Goal: Information Seeking & Learning: Check status

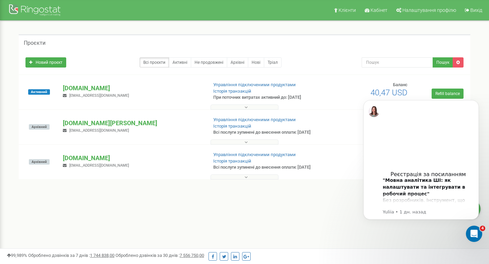
click at [77, 87] on p "[DOMAIN_NAME]" at bounding box center [132, 88] width 139 height 9
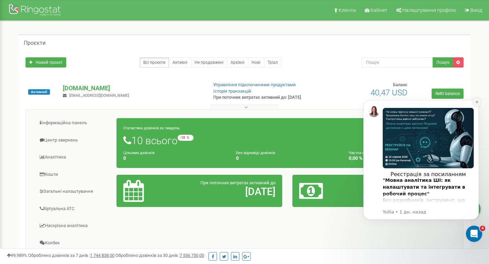
click at [479, 102] on icon "Dismiss notification" at bounding box center [477, 102] width 4 height 4
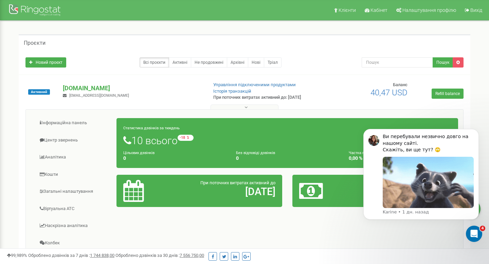
click at [128, 141] on icon at bounding box center [127, 141] width 8 height 10
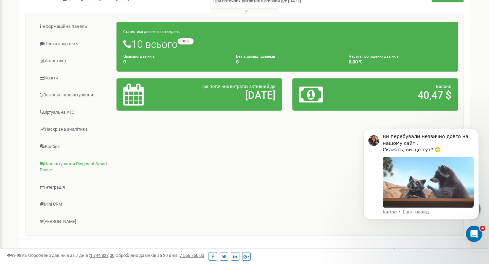
scroll to position [99, 0]
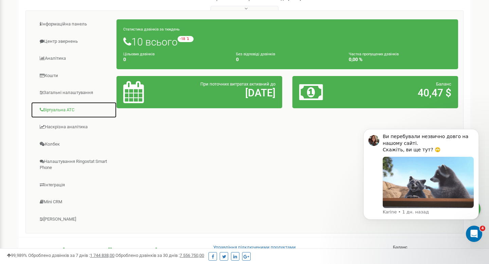
click at [57, 115] on link "Віртуальна АТС" at bounding box center [74, 110] width 86 height 17
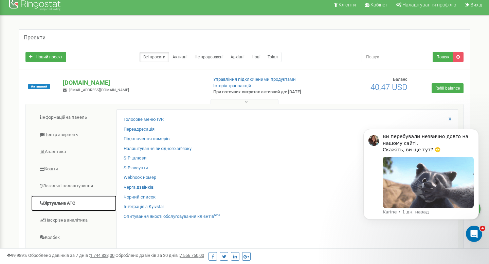
scroll to position [0, 0]
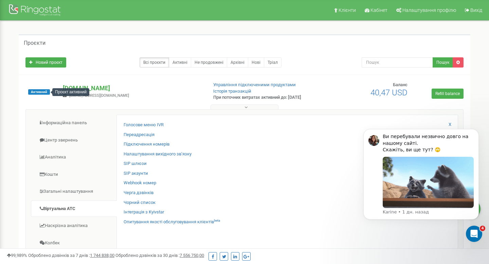
click at [42, 93] on span "Активний" at bounding box center [39, 91] width 22 height 5
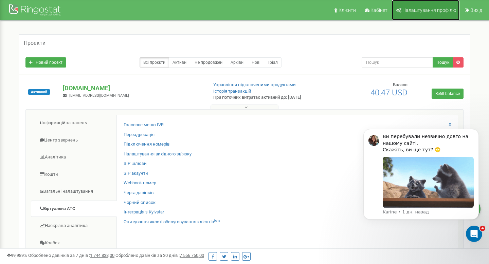
click at [415, 11] on span "Налаштування профілю" at bounding box center [430, 9] width 54 height 5
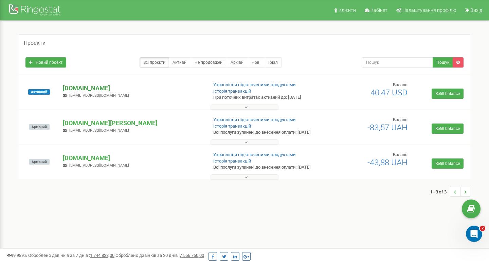
click at [72, 89] on p "[DOMAIN_NAME]" at bounding box center [132, 88] width 139 height 9
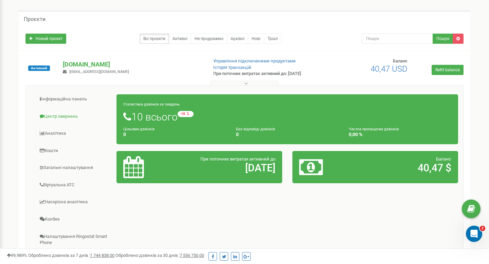
scroll to position [28, 0]
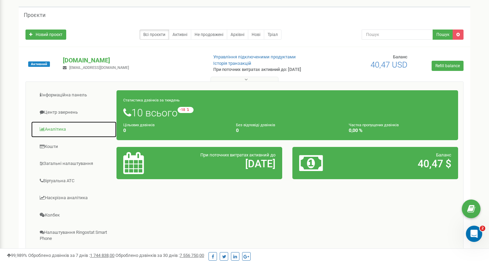
click at [60, 127] on link "Аналiтика" at bounding box center [74, 129] width 86 height 17
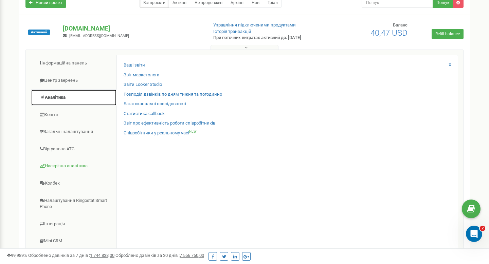
scroll to position [62, 0]
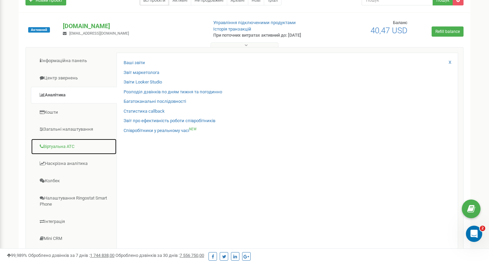
click at [63, 147] on link "Віртуальна АТС" at bounding box center [74, 147] width 86 height 17
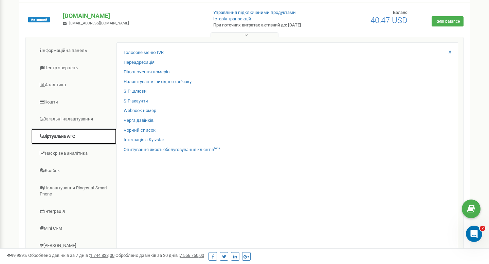
scroll to position [74, 0]
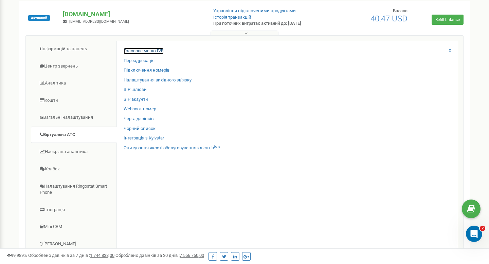
click at [143, 51] on link "Голосове меню IVR" at bounding box center [144, 51] width 40 height 6
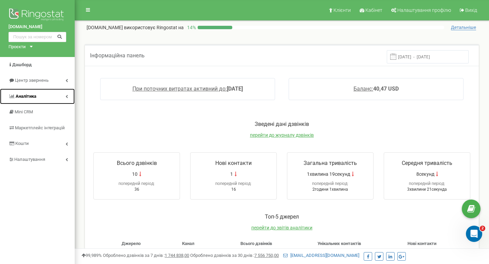
click at [32, 96] on span "Аналiтика" at bounding box center [26, 96] width 21 height 5
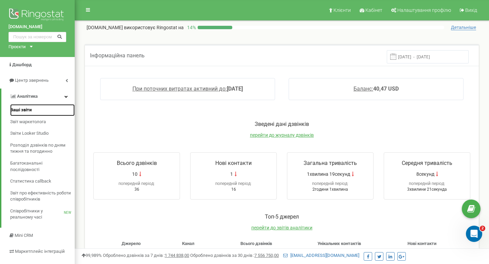
click at [24, 108] on span "Ваші звіти" at bounding box center [20, 110] width 21 height 6
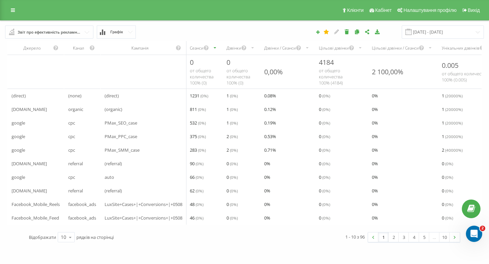
click at [59, 32] on div "Звіт про ефективність рекламних кампаній" at bounding box center [50, 32] width 64 height 7
click at [11, 9] on icon at bounding box center [13, 10] width 4 height 5
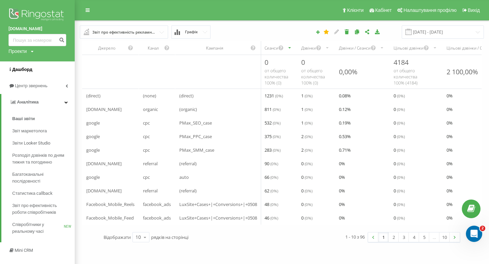
click at [23, 70] on span "Дашборд" at bounding box center [22, 69] width 20 height 5
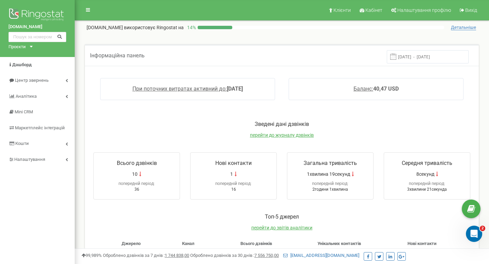
click at [136, 163] on span "Всього дзвінків" at bounding box center [137, 163] width 40 height 6
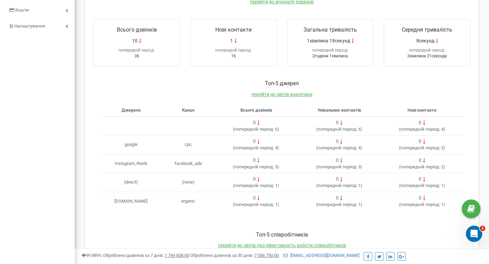
scroll to position [184, 0]
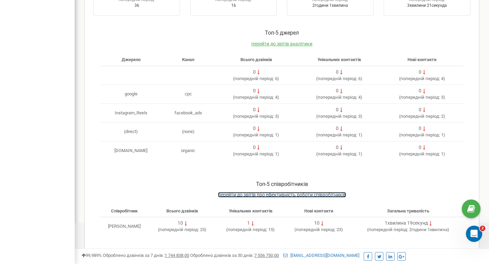
click at [232, 195] on span "перейти до звітів про ефективність роботи співробітників" at bounding box center [282, 194] width 128 height 5
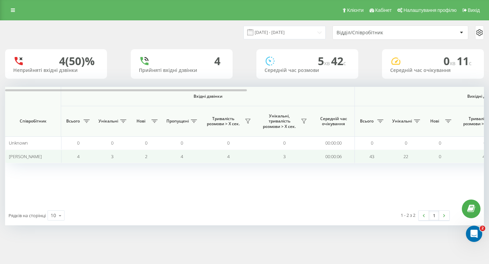
click at [22, 156] on span "[PERSON_NAME]" at bounding box center [25, 157] width 33 height 6
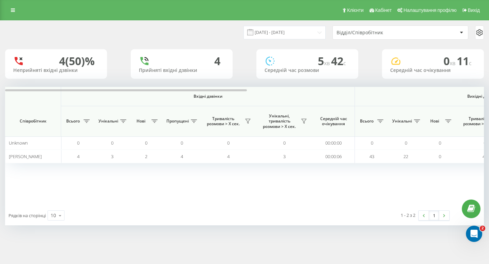
click at [41, 69] on div "Неприйняті вхідні дзвінки" at bounding box center [56, 71] width 86 height 6
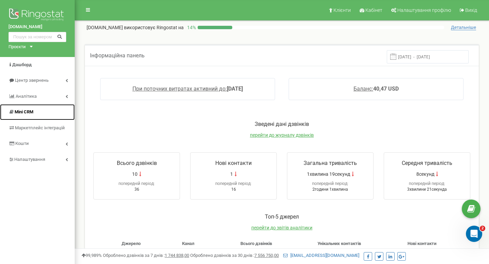
click at [30, 115] on span "Mini CRM" at bounding box center [20, 112] width 25 height 6
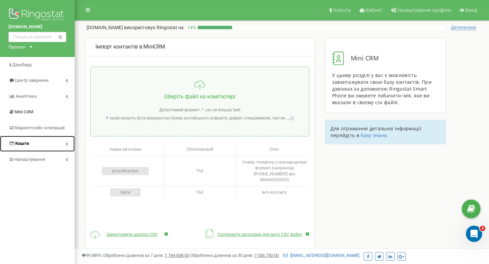
click at [34, 145] on link "Кошти" at bounding box center [37, 144] width 75 height 16
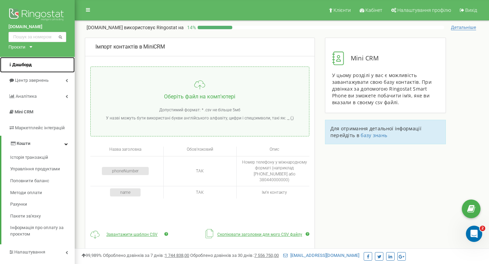
click at [21, 66] on span "Дашборд" at bounding box center [21, 64] width 19 height 5
click at [27, 36] on input "text" at bounding box center [37, 37] width 58 height 10
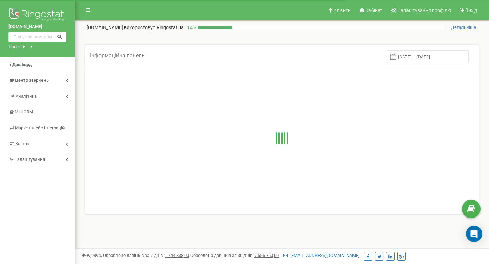
click at [25, 46] on div "Проєкти" at bounding box center [16, 47] width 17 height 6
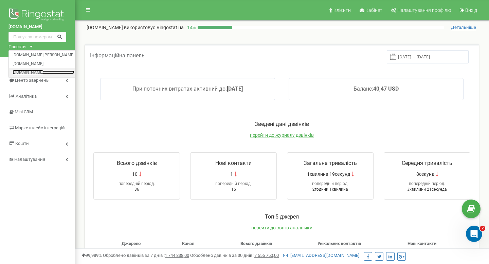
click at [31, 72] on link "[DOMAIN_NAME]" at bounding box center [44, 72] width 62 height 3
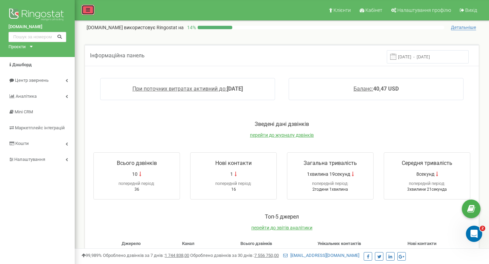
click at [87, 13] on link at bounding box center [88, 10] width 13 height 10
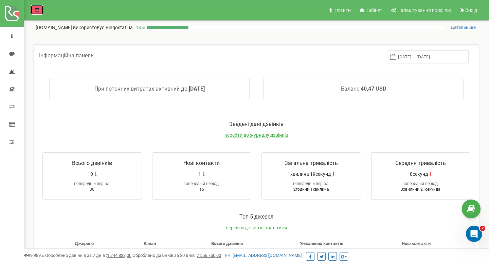
click at [37, 12] on icon at bounding box center [37, 9] width 4 height 5
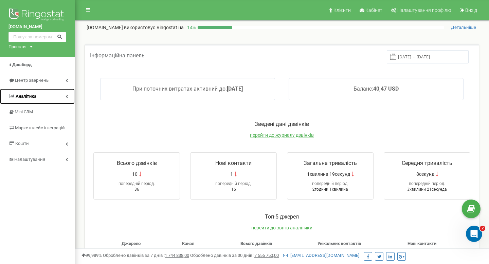
click at [38, 95] on link "Аналiтика" at bounding box center [37, 97] width 75 height 16
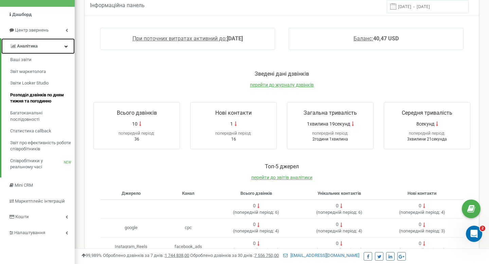
scroll to position [60, 0]
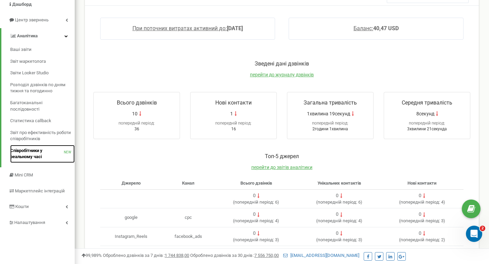
click at [34, 156] on span "Співробітники у реальному часі" at bounding box center [37, 154] width 54 height 13
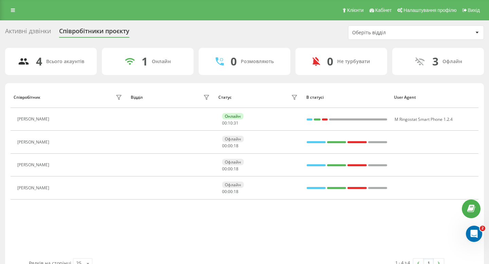
click at [20, 29] on div "Активні дзвінки" at bounding box center [28, 33] width 46 height 11
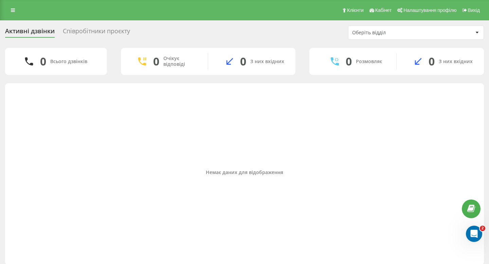
click at [72, 30] on div "Співробітники проєкту" at bounding box center [96, 33] width 67 height 11
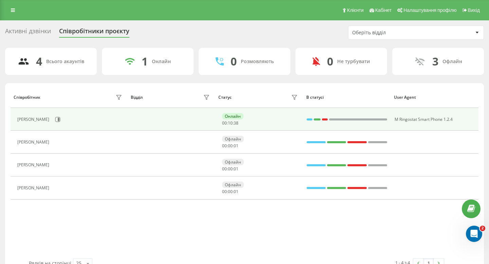
click at [36, 117] on div "Валерій Батурін" at bounding box center [34, 119] width 34 height 5
click at [58, 120] on icon at bounding box center [59, 119] width 2 height 3
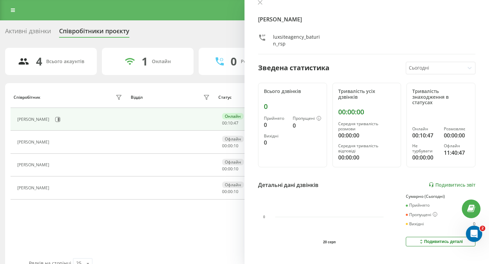
scroll to position [12, 0]
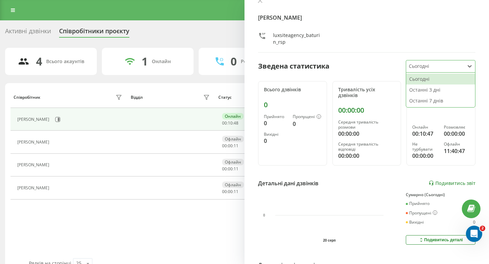
click at [432, 66] on div at bounding box center [435, 67] width 53 height 8
click at [420, 97] on div "Останні 7 днів" at bounding box center [440, 100] width 69 height 11
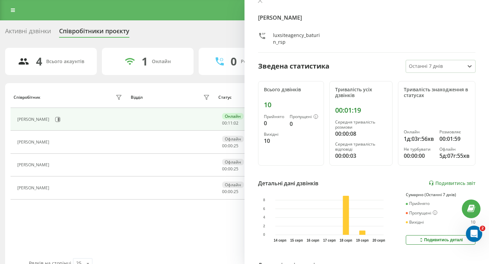
click at [424, 242] on icon at bounding box center [422, 240] width 6 height 5
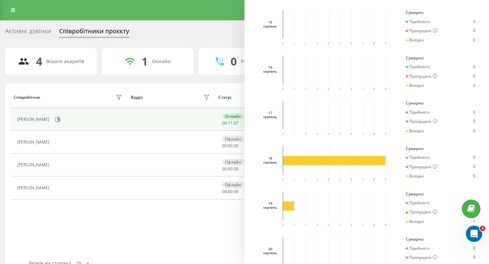
scroll to position [312, 0]
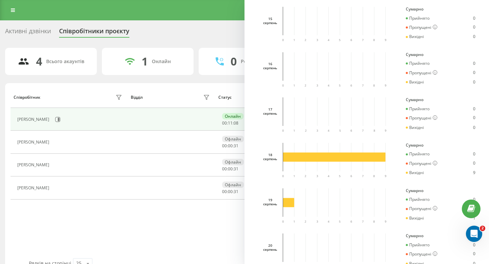
click at [316, 156] on rect at bounding box center [334, 157] width 103 height 9
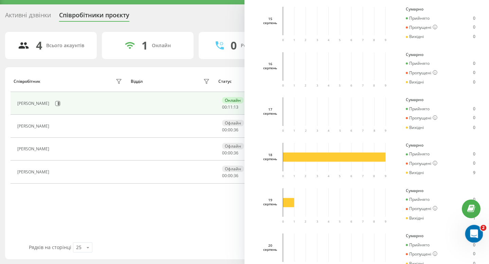
click at [471, 233] on icon "Открыть службу сообщений Intercom" at bounding box center [473, 233] width 11 height 11
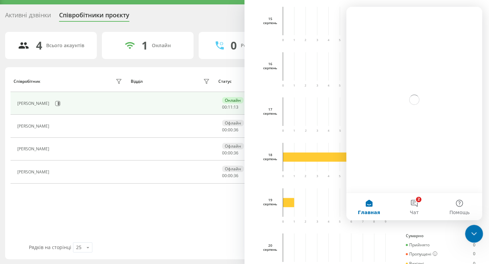
scroll to position [0, 0]
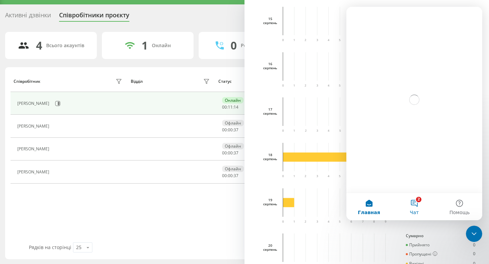
click at [410, 200] on button "2 Чат" at bounding box center [414, 206] width 45 height 27
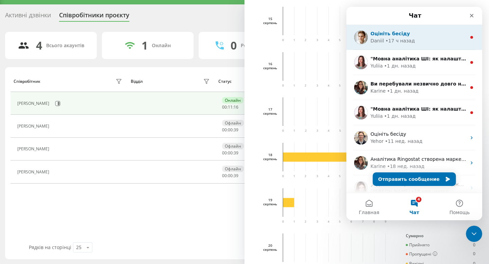
click at [398, 40] on div "• 17 ч назад" at bounding box center [401, 40] width 30 height 7
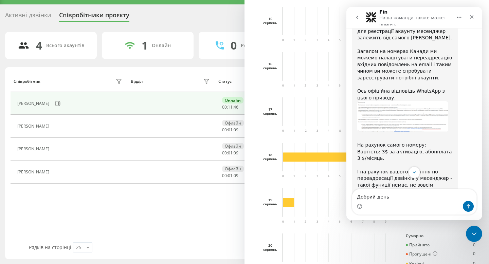
scroll to position [456, 0]
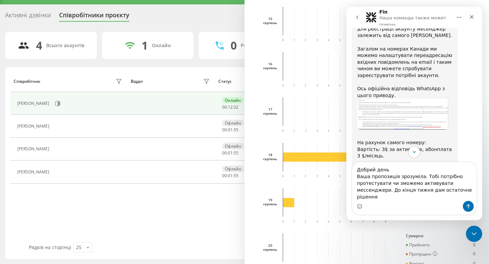
type textarea "Добрий день Ваша пропозиція зрозуміла. Тобі потрібно протестувати чи зможемо ак…"
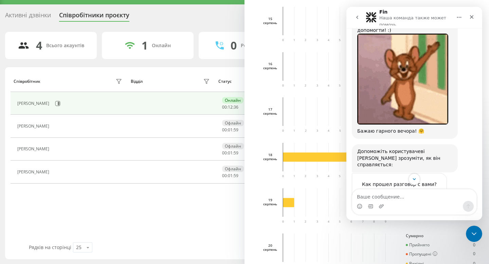
scroll to position [785, 0]
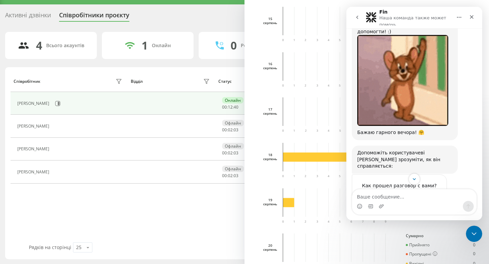
click at [417, 193] on span "Отлично" at bounding box center [415, 199] width 12 height 12
click at [434, 217] on div "Отправить" at bounding box center [435, 224] width 14 height 14
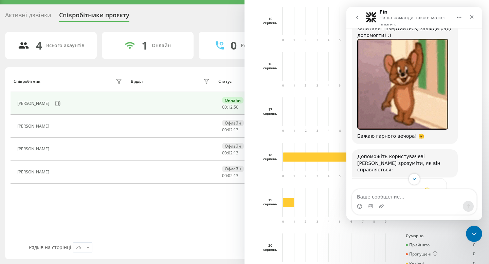
scroll to position [806, 0]
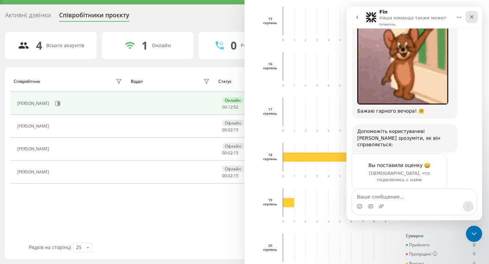
click at [470, 16] on icon "Закрыть" at bounding box center [471, 16] width 5 height 5
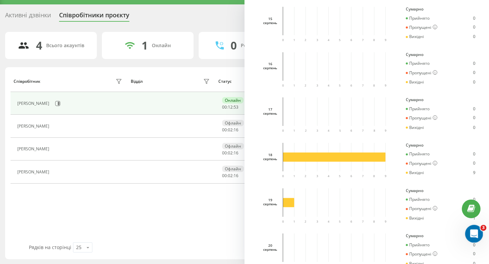
click at [474, 234] on icon "Открыть службу сообщений Intercom" at bounding box center [473, 233] width 11 height 11
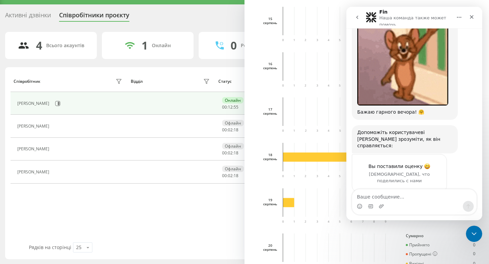
click at [356, 18] on icon "go back" at bounding box center [357, 17] width 5 height 5
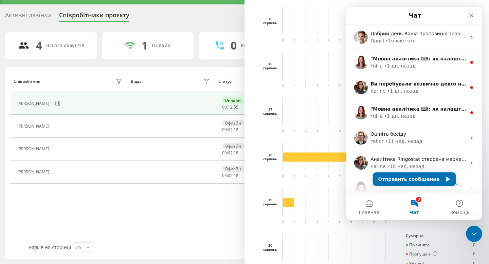
scroll to position [0, 0]
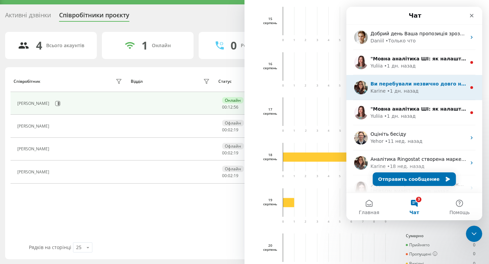
click at [377, 85] on span "Ви перебували незвично довго на нашому сайті. Скажіть, ви ще тут? 🙄" at bounding box center [470, 83] width 199 height 5
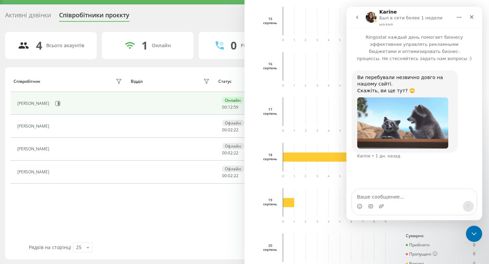
click at [359, 18] on icon "go back" at bounding box center [357, 17] width 5 height 5
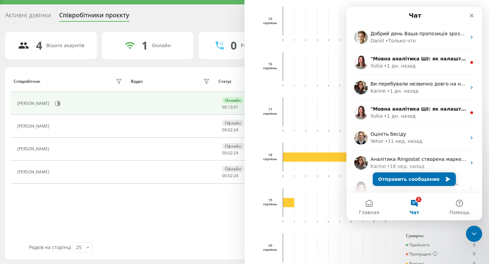
click at [167, 211] on div "Співробітник Відділ Статус В статусі User Agent Валерій Батурін Онлайн 00 : 13 …" at bounding box center [245, 157] width 468 height 172
click at [472, 18] on icon "Закрыть" at bounding box center [471, 15] width 5 height 5
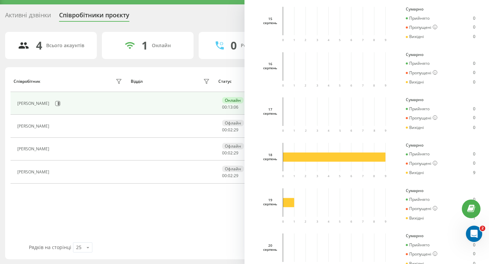
click at [36, 103] on div "Валерій Батурін" at bounding box center [34, 103] width 34 height 5
click at [119, 209] on div "Співробітник Відділ Статус В статусі User Agent Валерій Батурін Онлайн 00 : 13 …" at bounding box center [245, 157] width 468 height 172
click at [320, 157] on rect at bounding box center [334, 157] width 103 height 9
click at [419, 161] on div "Пропущені" at bounding box center [422, 163] width 32 height 5
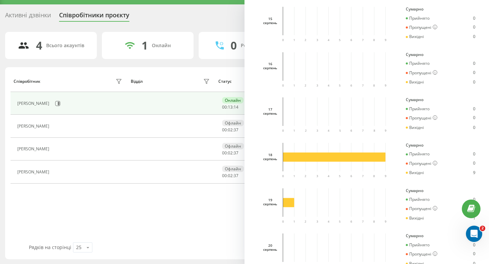
click at [415, 172] on div "Вихідні" at bounding box center [415, 173] width 18 height 5
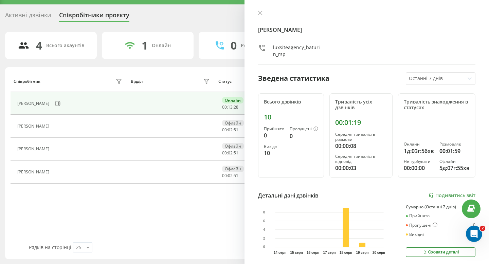
click at [260, 17] on div "Валерій Батурін luxsiteagency_baturin_rsp" at bounding box center [366, 37] width 217 height 55
click at [260, 13] on icon at bounding box center [260, 13] width 4 height 4
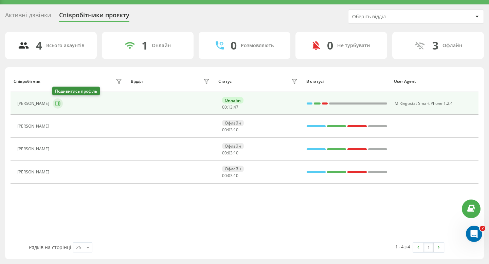
click at [59, 103] on icon at bounding box center [57, 103] width 5 height 5
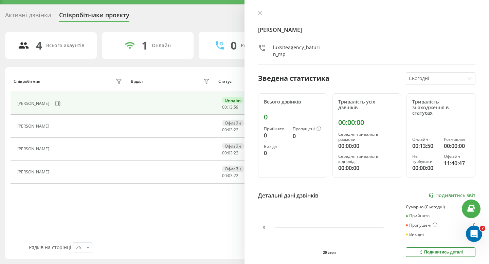
click at [260, 11] on icon at bounding box center [260, 13] width 5 height 5
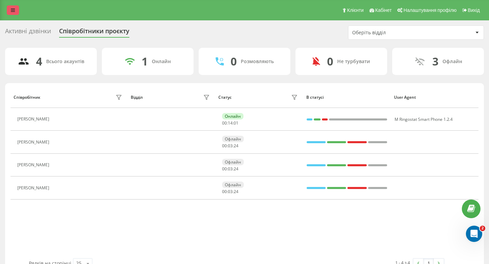
click at [17, 15] on link at bounding box center [13, 10] width 12 height 10
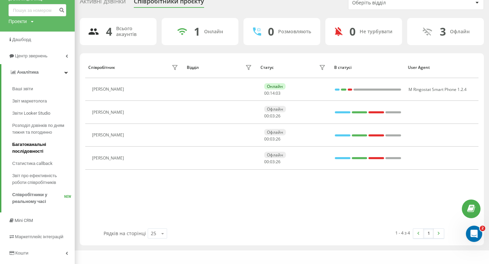
scroll to position [61, 0]
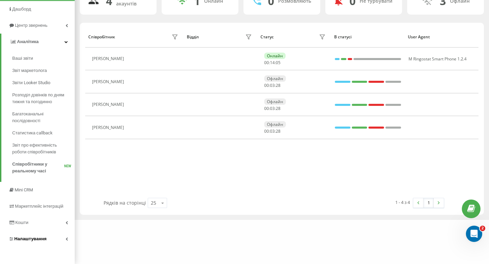
click at [35, 235] on link "Налаштування" at bounding box center [37, 239] width 75 height 16
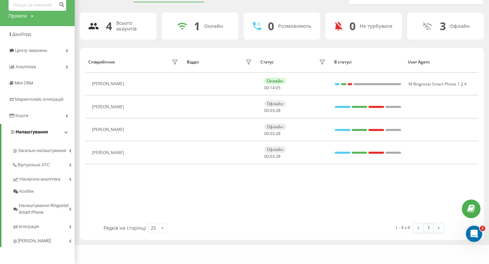
scroll to position [36, 0]
click at [22, 39] on link "Дашборд" at bounding box center [37, 34] width 75 height 16
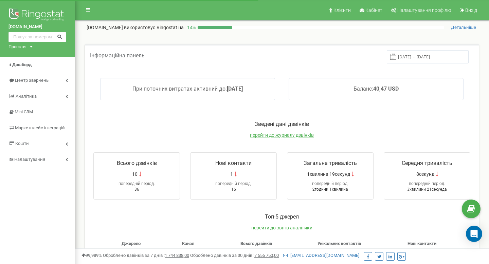
scroll to position [6, 0]
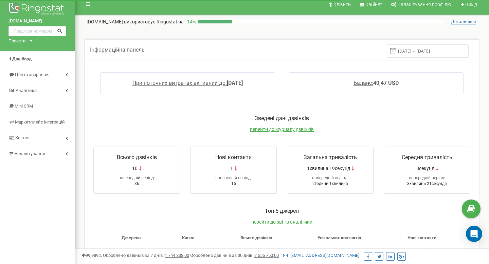
click at [418, 53] on input "13.08.2025 - 20.08.2025" at bounding box center [428, 51] width 82 height 13
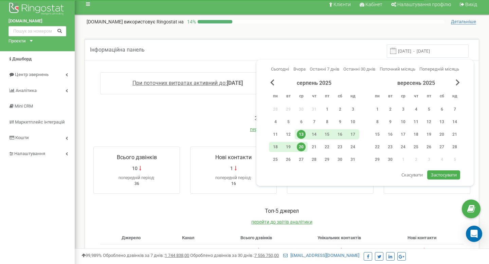
click at [433, 174] on span "Застосувати" at bounding box center [444, 175] width 26 height 6
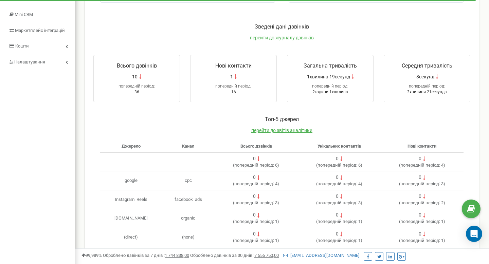
scroll to position [97, 0]
click at [271, 132] on span "перейти до звітів аналітики" at bounding box center [281, 130] width 61 height 5
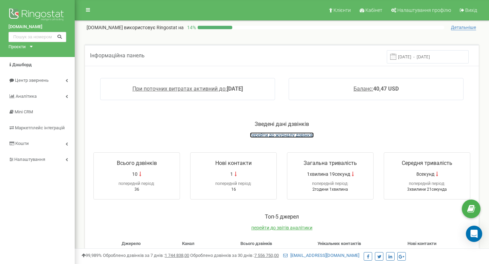
click at [277, 137] on span "перейти до журналу дзвінків" at bounding box center [282, 135] width 64 height 5
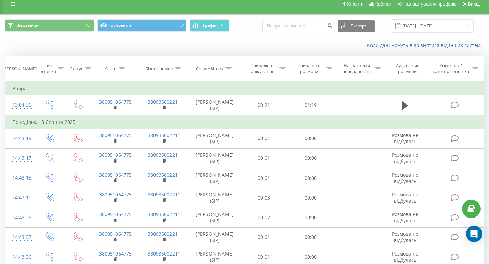
scroll to position [7, 0]
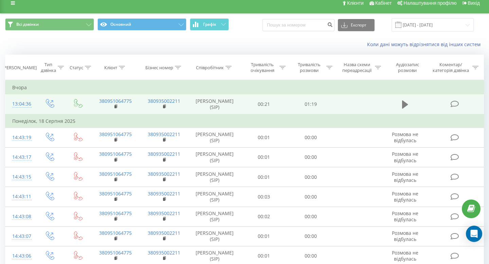
click at [404, 110] on button at bounding box center [405, 105] width 10 height 10
